Goal: Task Accomplishment & Management: Manage account settings

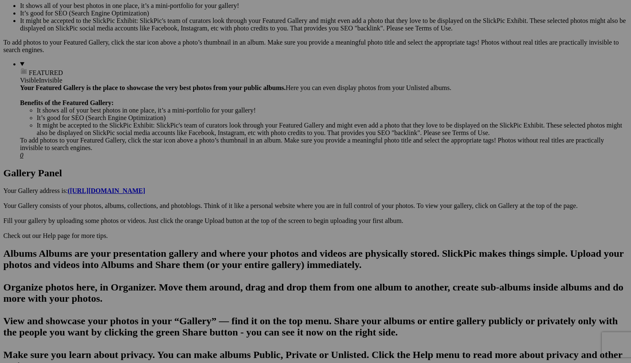
scroll to position [283, 0]
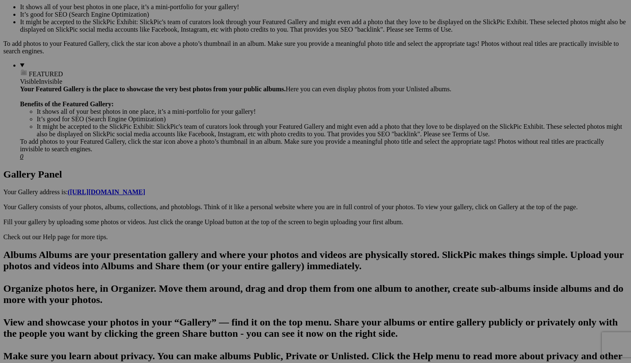
click at [251, 235] on span "Cancel" at bounding box center [241, 236] width 18 height 7
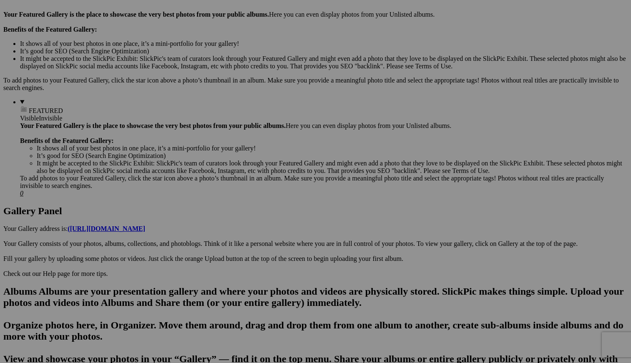
scroll to position [246, 0]
click at [260, 234] on span "Yes" at bounding box center [256, 236] width 10 height 7
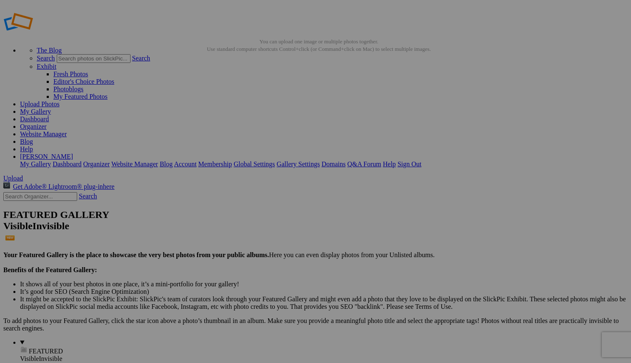
scroll to position [0, 0]
